Goal: Check status

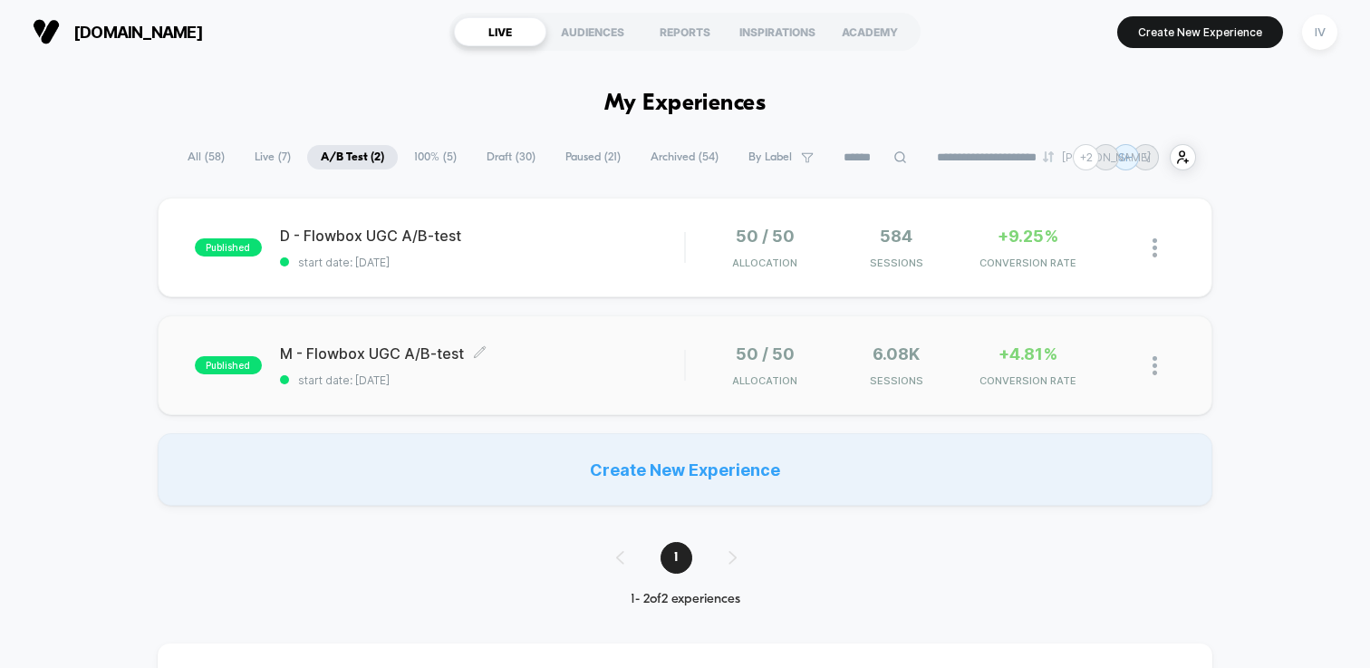
click at [589, 377] on span "start date: [DATE]" at bounding box center [482, 380] width 404 height 14
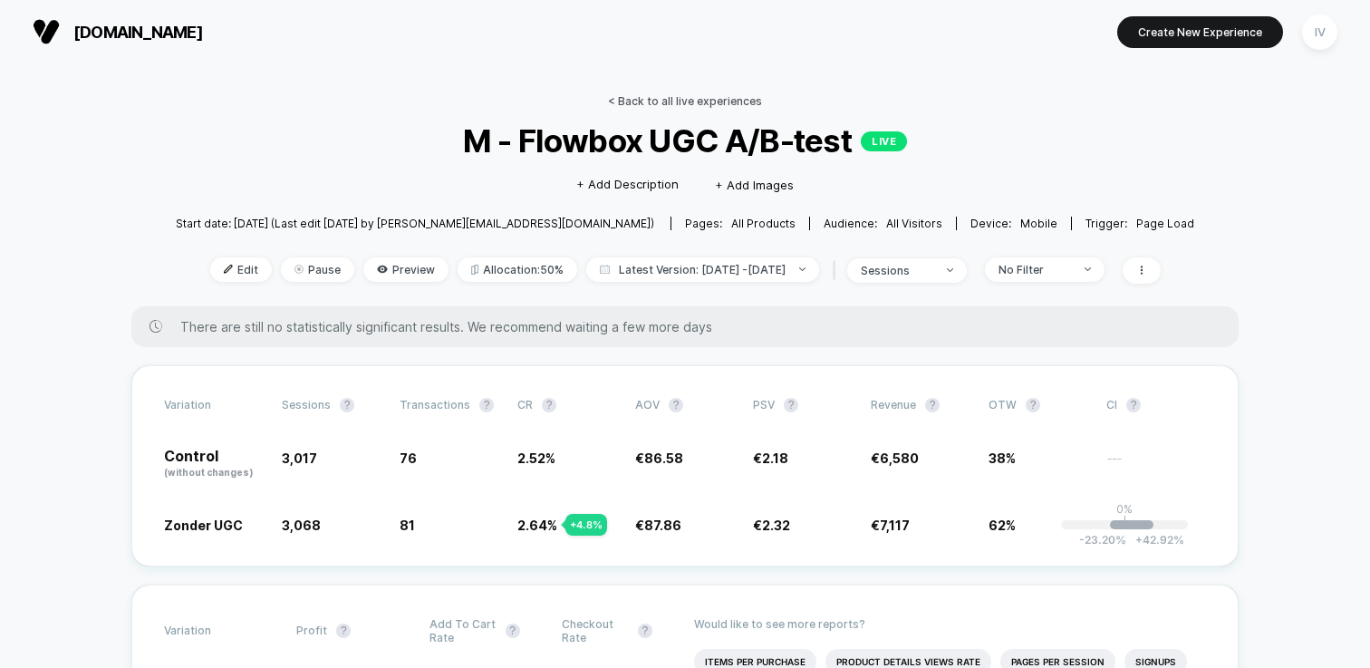
click at [672, 98] on link "< Back to all live experiences" at bounding box center [685, 101] width 154 height 14
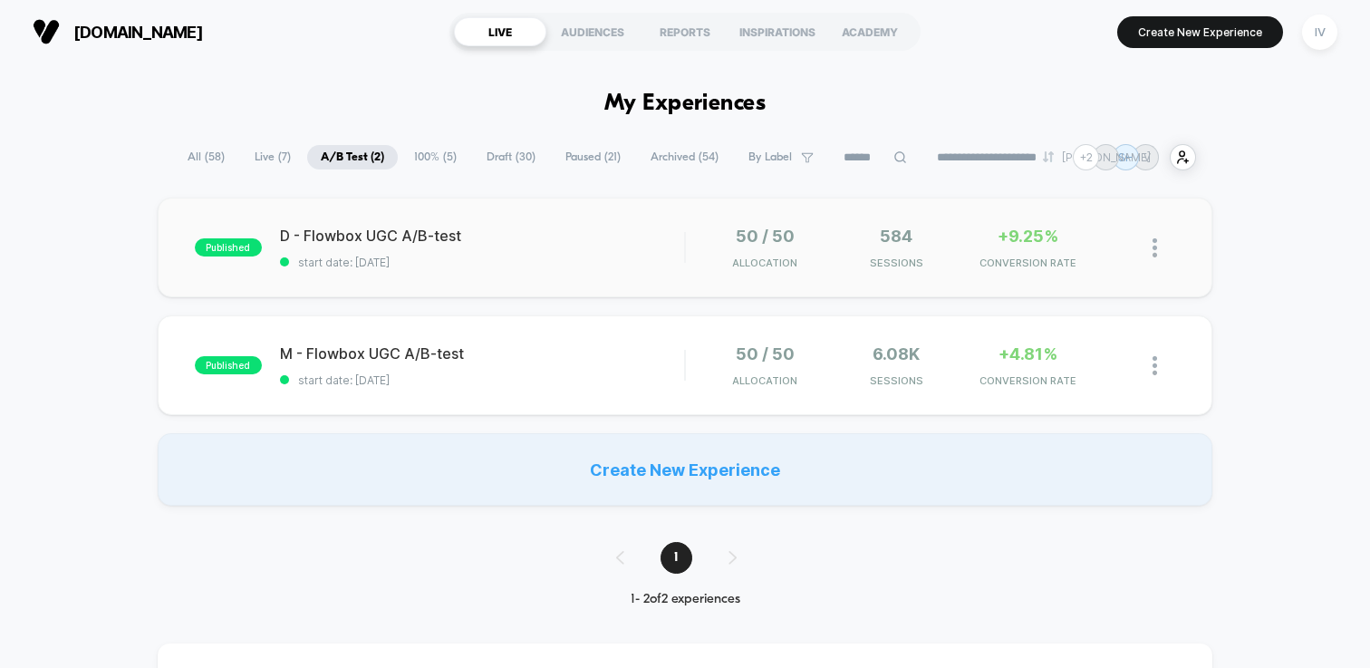
click at [568, 271] on div "published D - Flowbox UGC A/B-test start date: [DATE] 50 / 50 Allocation 584 Se…" at bounding box center [685, 248] width 1055 height 100
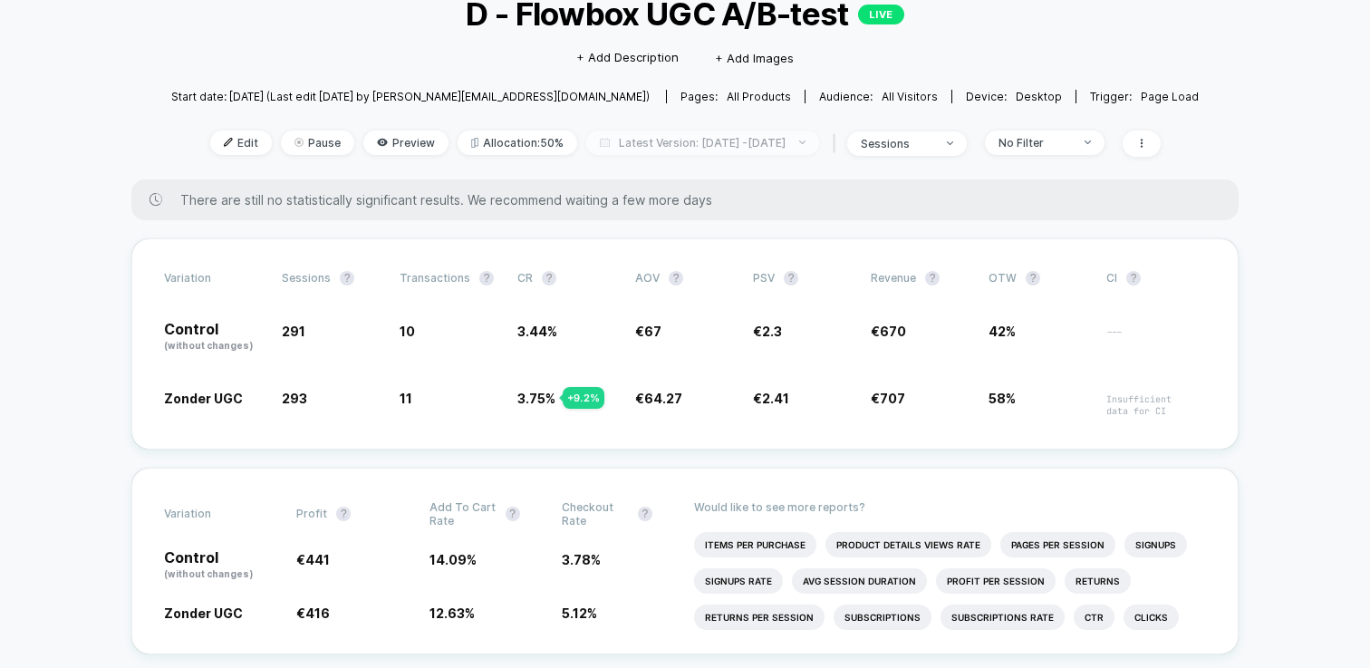
scroll to position [171, 0]
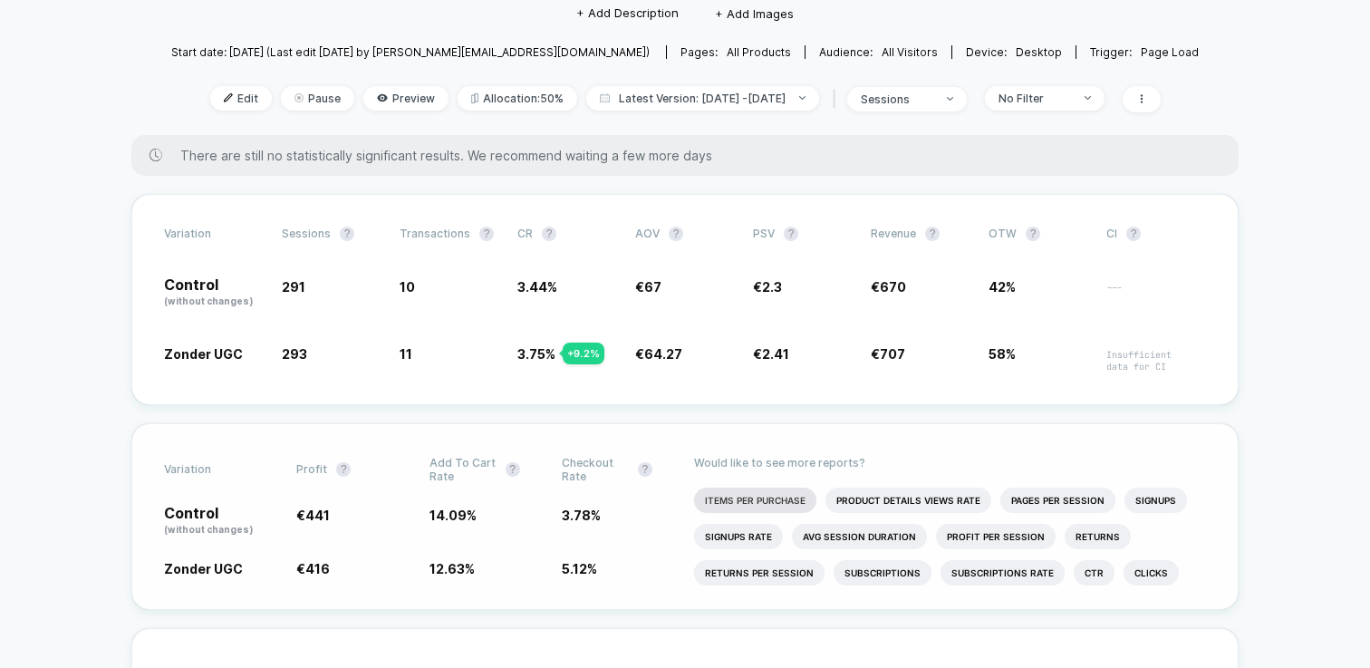
click at [738, 496] on li "Items Per Purchase" at bounding box center [755, 499] width 122 height 25
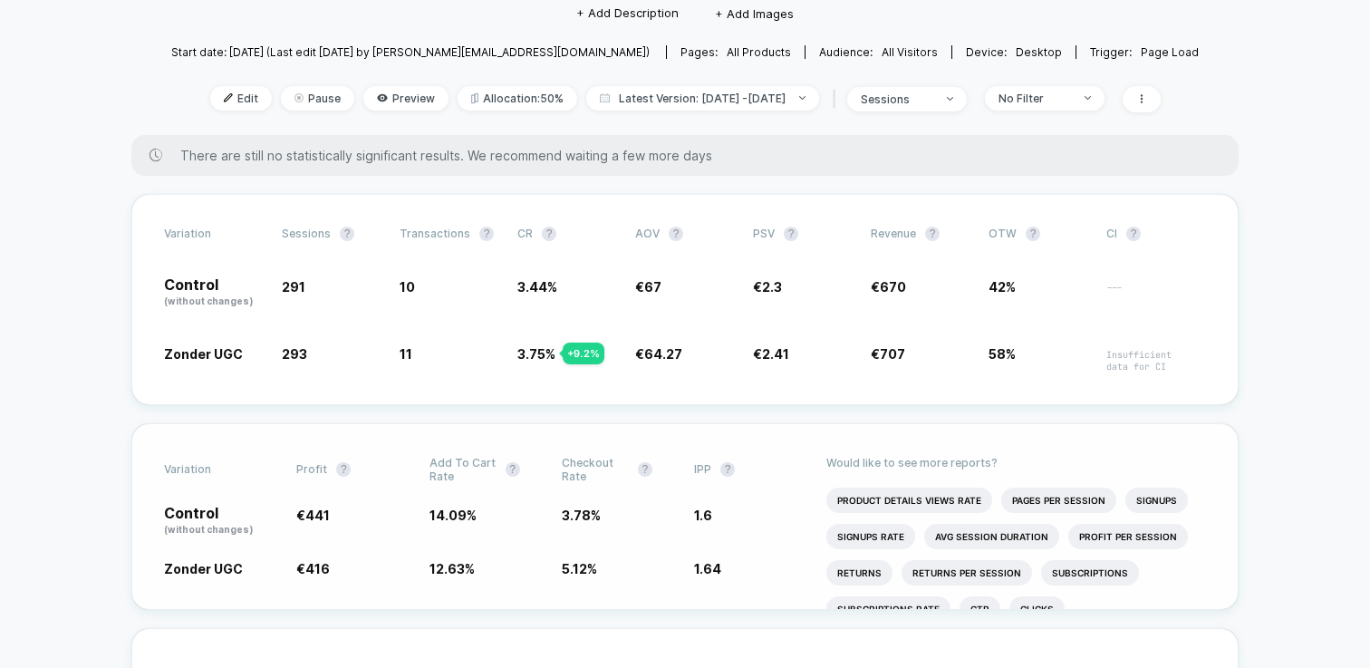
scroll to position [0, 0]
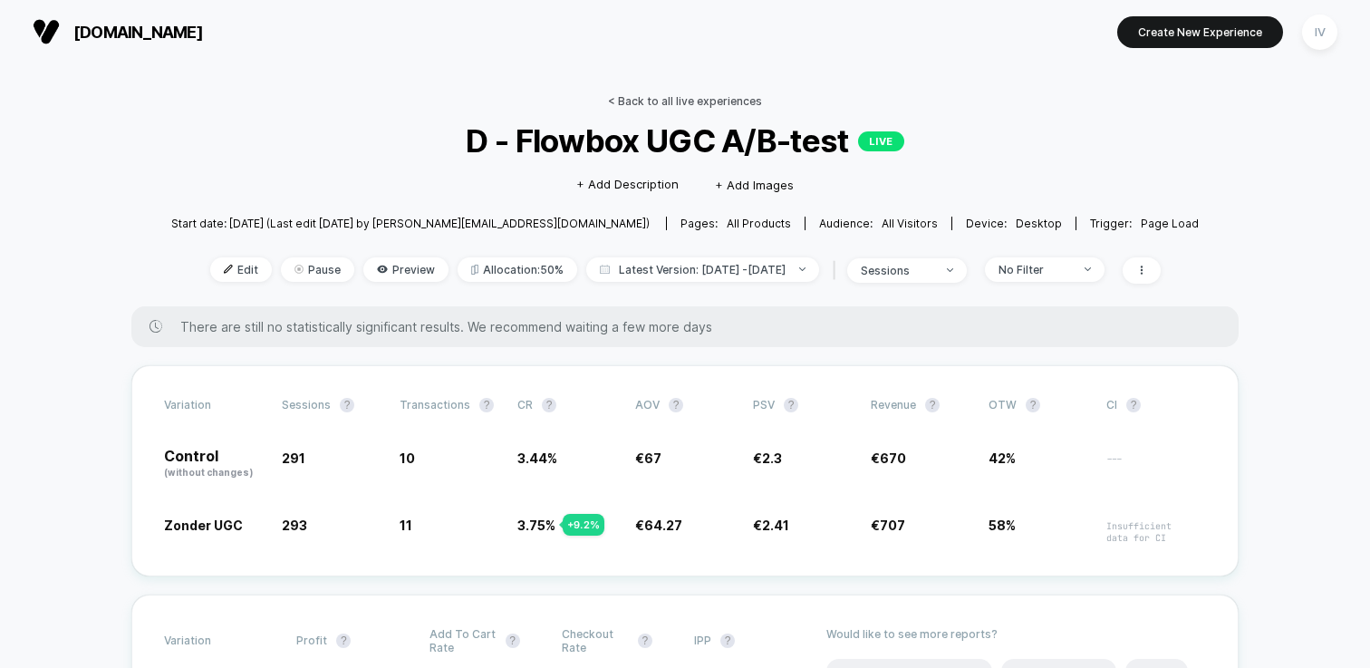
click at [694, 102] on link "< Back to all live experiences" at bounding box center [685, 101] width 154 height 14
